Goal: Transaction & Acquisition: Register for event/course

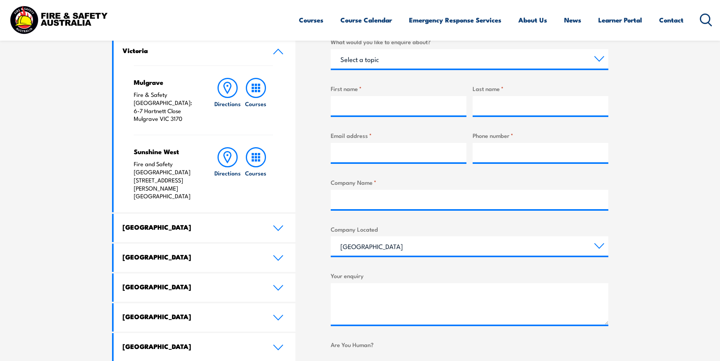
scroll to position [194, 0]
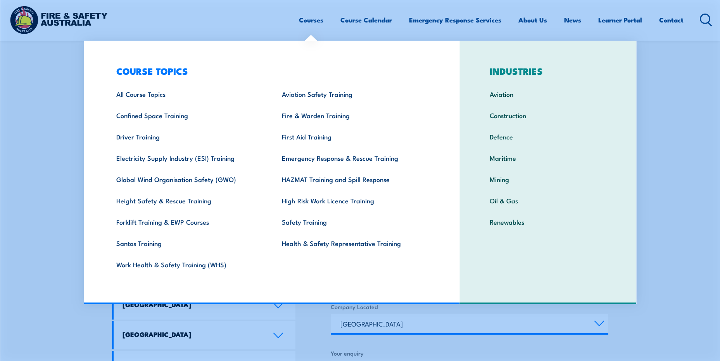
click at [304, 22] on link "Courses" at bounding box center [311, 20] width 24 height 21
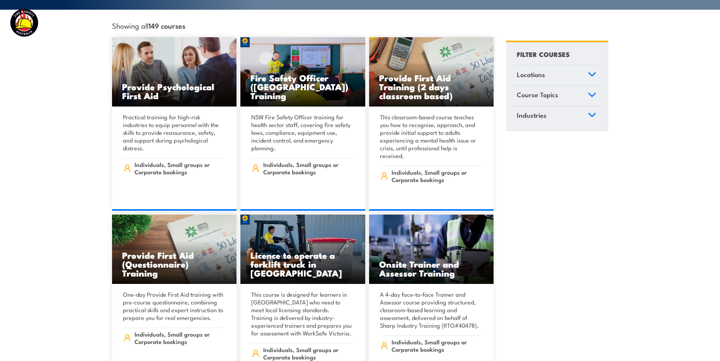
scroll to position [233, 0]
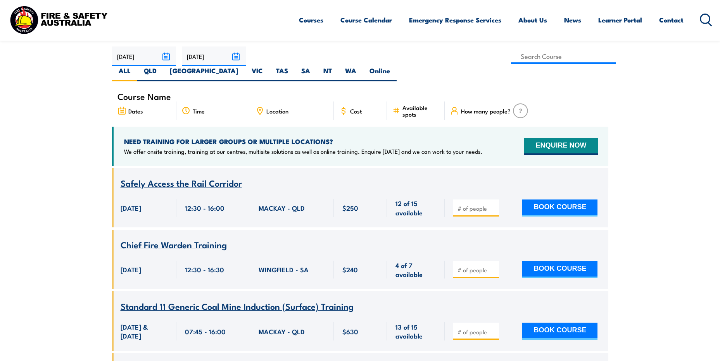
click at [273, 108] on span "Location" at bounding box center [277, 111] width 22 height 7
click at [317, 66] on label "SA" at bounding box center [306, 73] width 22 height 15
click at [315, 66] on input "SA" at bounding box center [312, 68] width 5 height 5
radio input "true"
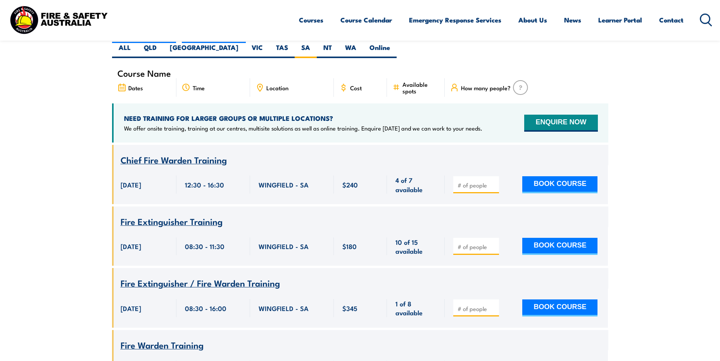
click at [184, 153] on span "Chief Fire Warden Training" at bounding box center [174, 159] width 106 height 13
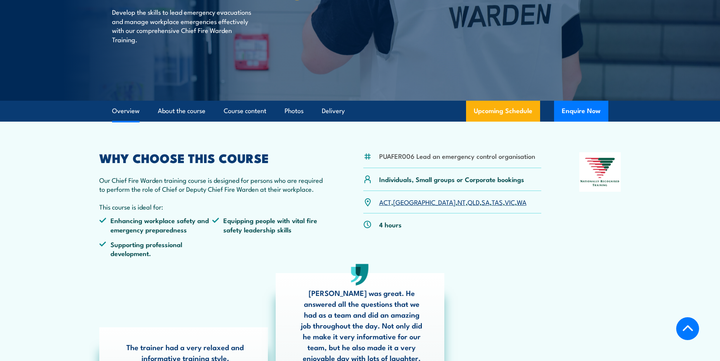
scroll to position [116, 0]
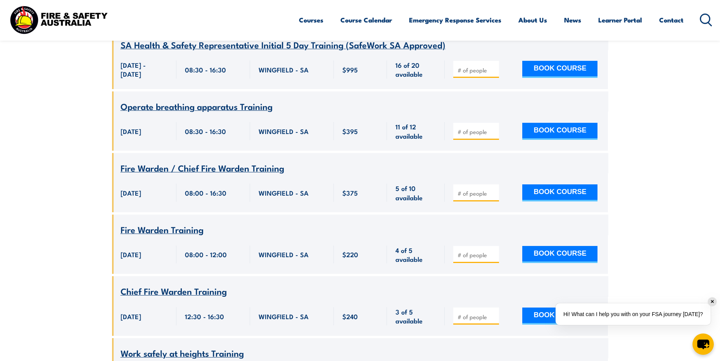
scroll to position [2233, 0]
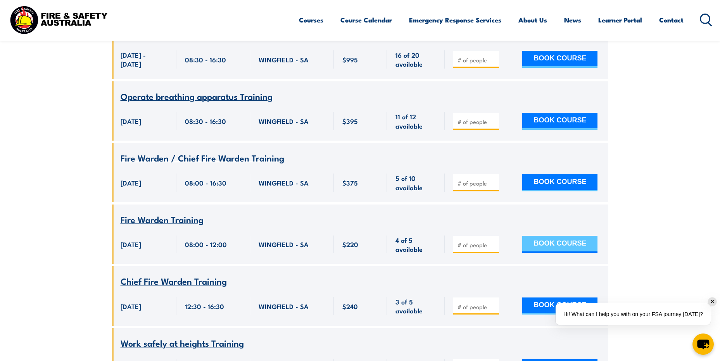
click at [552, 236] on button "BOOK COURSE" at bounding box center [559, 244] width 75 height 17
click at [462, 241] on input "number" at bounding box center [477, 245] width 39 height 8
type input "1"
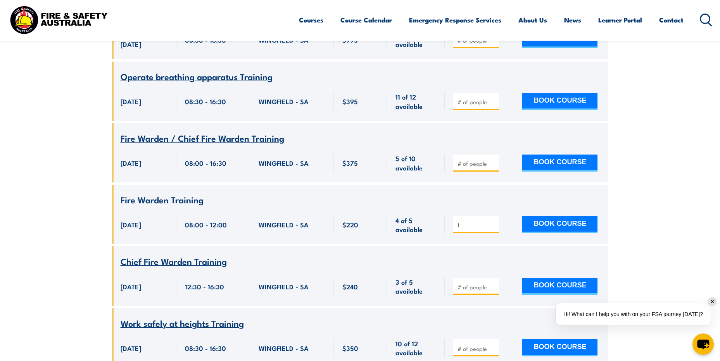
scroll to position [2272, 0]
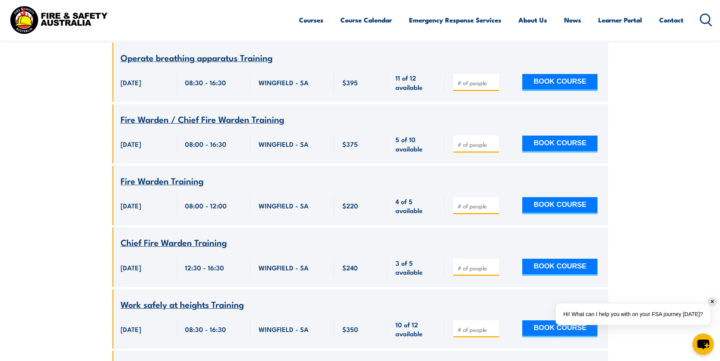
click at [466, 264] on input "number" at bounding box center [477, 268] width 39 height 8
type input "1"
click at [554, 259] on button "BOOK COURSE" at bounding box center [559, 267] width 75 height 17
